Goal: Task Accomplishment & Management: Manage account settings

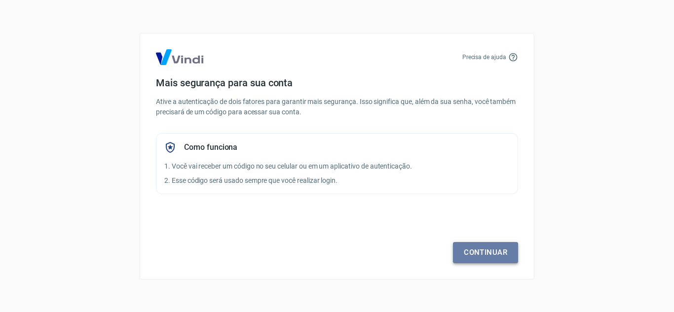
click at [483, 258] on link "Continuar" at bounding box center [485, 252] width 65 height 21
